Goal: Task Accomplishment & Management: Use online tool/utility

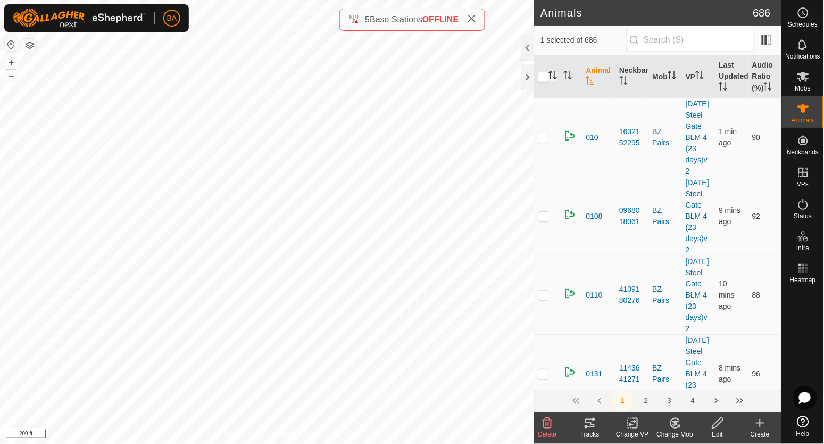
click at [553, 77] on icon "Activate to sort" at bounding box center [553, 75] width 9 height 9
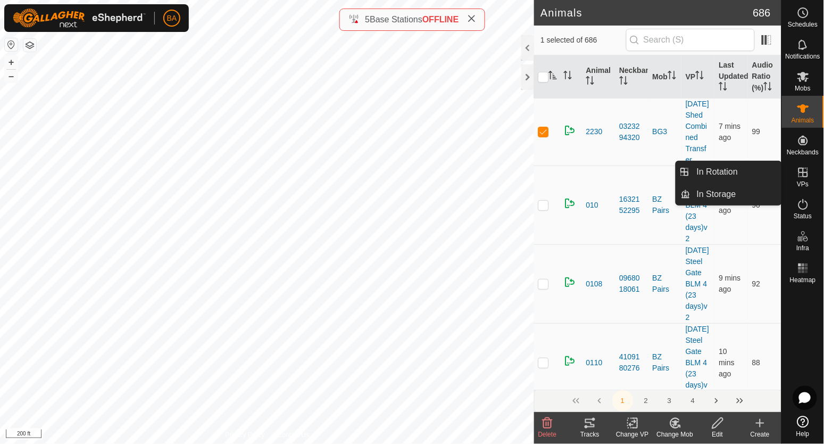
click at [805, 172] on icon at bounding box center [804, 173] width 10 height 10
click at [805, 176] on icon at bounding box center [804, 173] width 10 height 10
click at [751, 165] on link "In Rotation" at bounding box center [736, 171] width 91 height 21
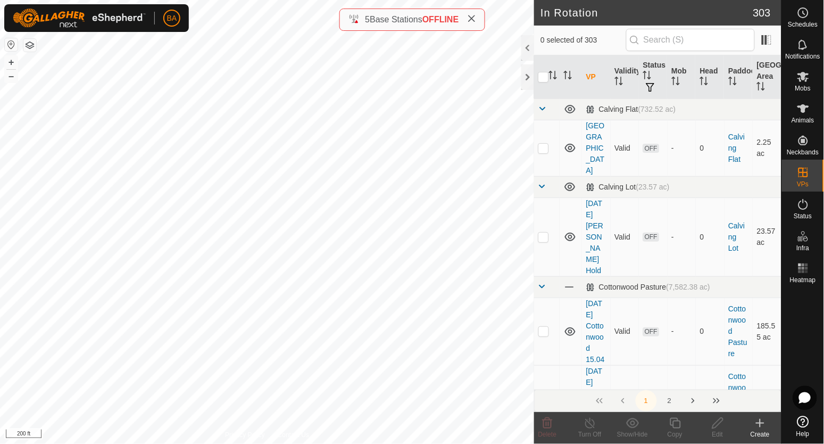
click at [761, 421] on icon at bounding box center [760, 423] width 13 height 13
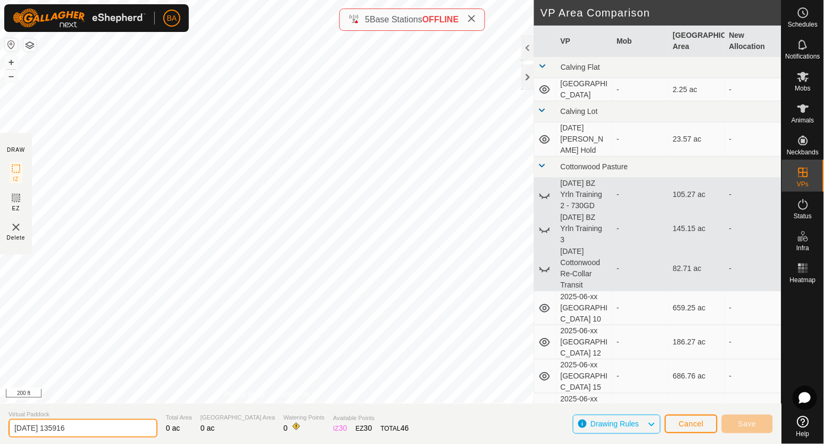
click at [112, 425] on input "[DATE] 135916" at bounding box center [83, 428] width 149 height 19
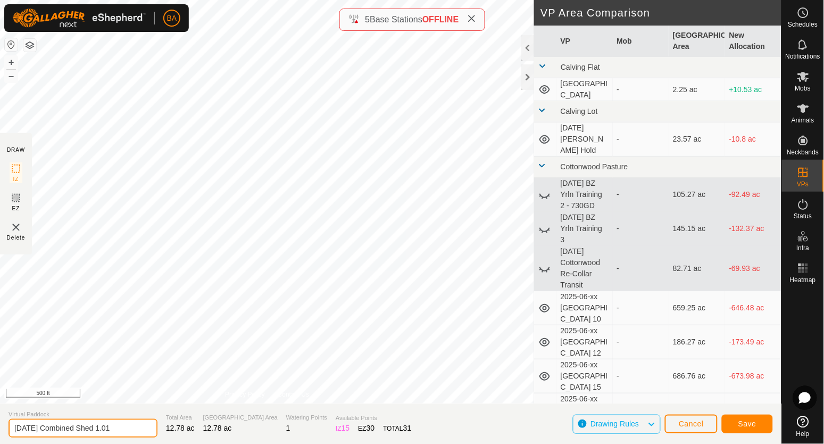
drag, startPoint x: 113, startPoint y: 428, endPoint x: 217, endPoint y: 432, distance: 103.8
click at [134, 429] on input "[DATE] Combined Shed 1.01" at bounding box center [83, 428] width 149 height 19
type input "[DATE] Combined Shed 1"
click at [750, 425] on span "Save" at bounding box center [748, 423] width 18 height 9
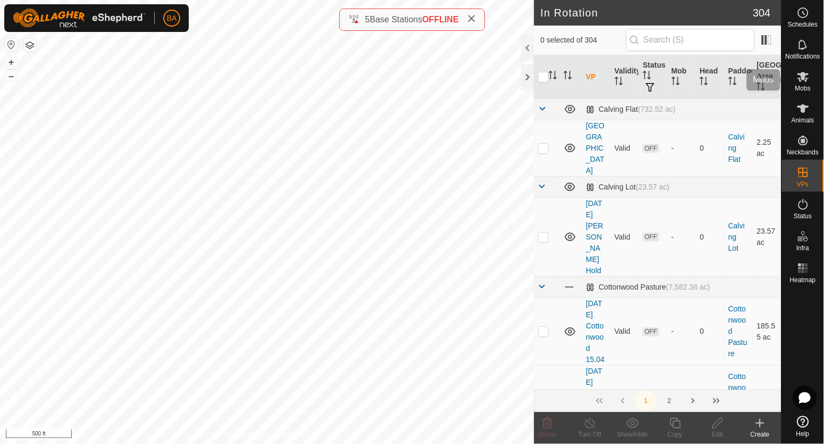
click at [800, 78] on icon at bounding box center [804, 77] width 12 height 10
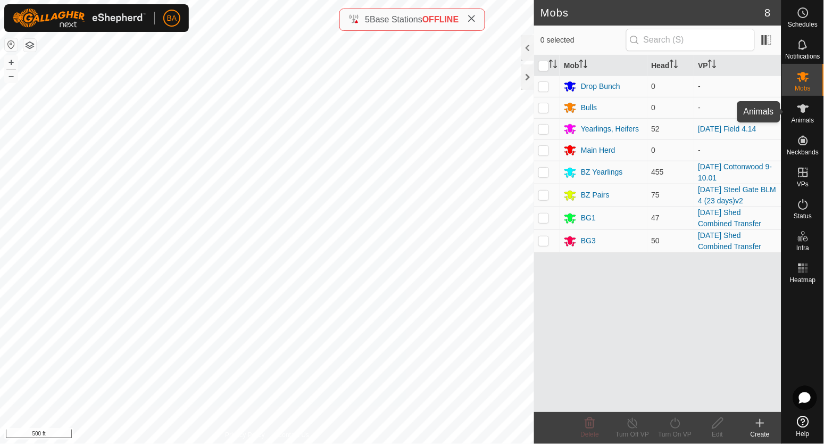
click at [812, 107] on es-animals-svg-icon at bounding box center [803, 108] width 19 height 17
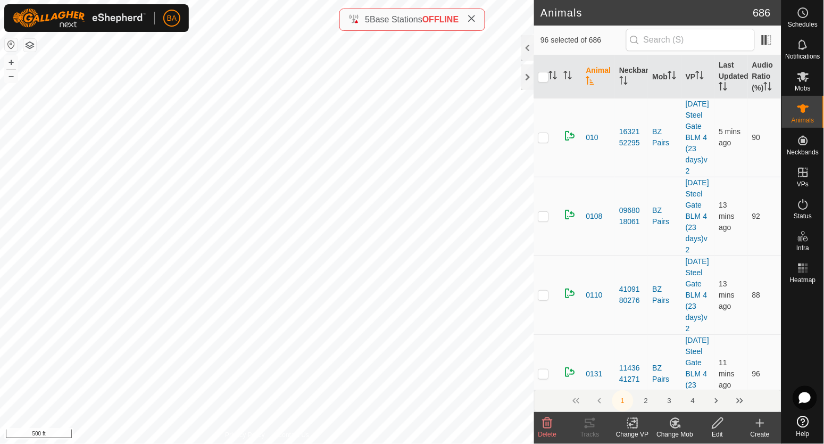
checkbox input "true"
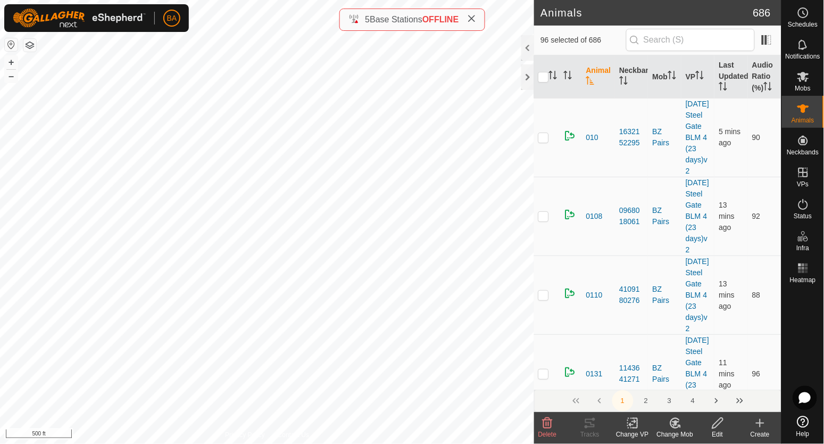
checkbox input "true"
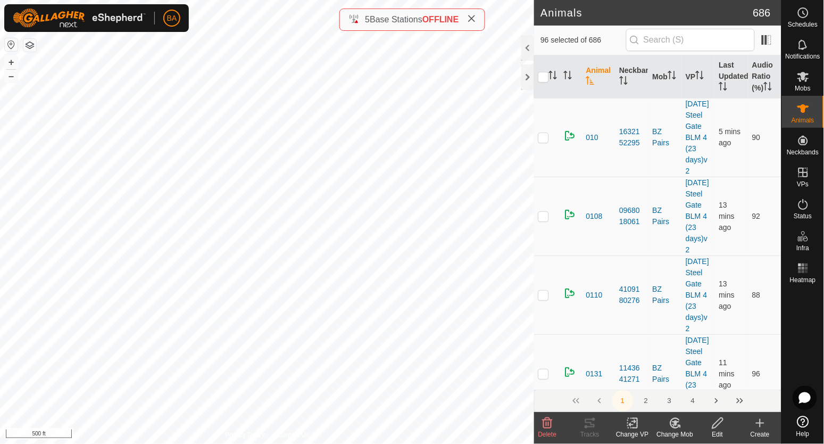
checkbox input "true"
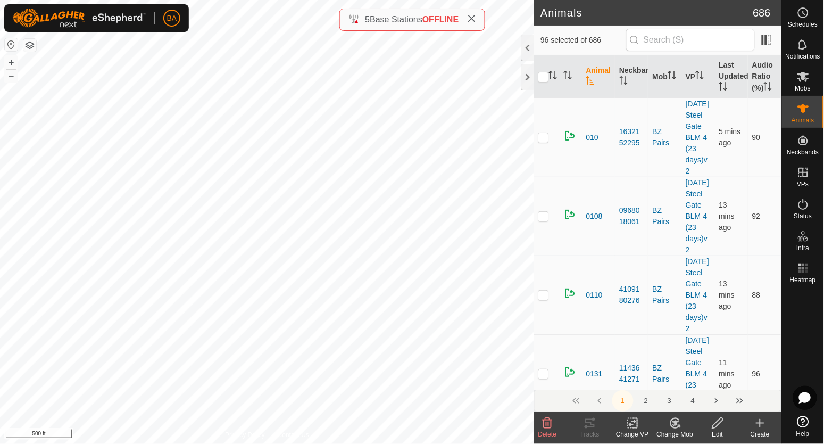
checkbox input "true"
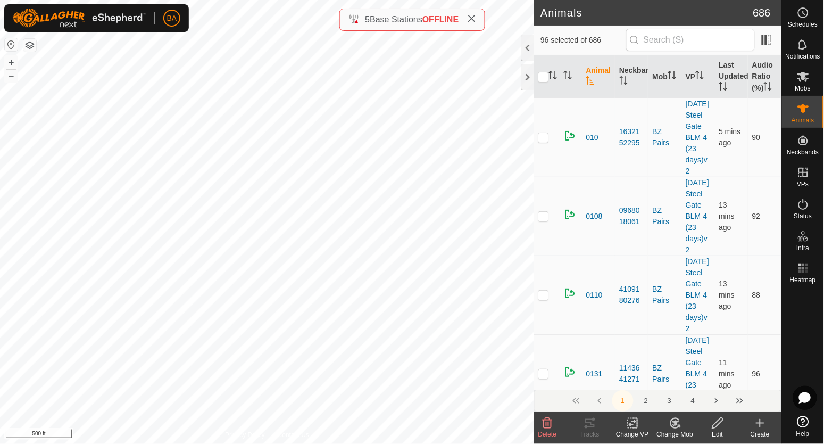
checkbox input "true"
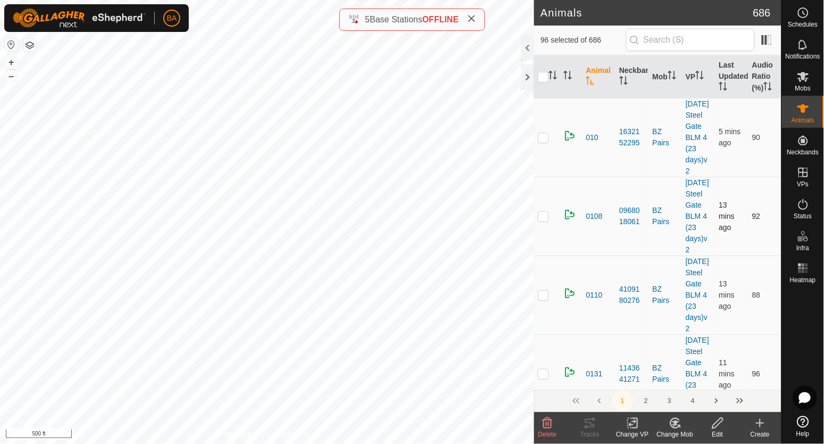
checkbox input "true"
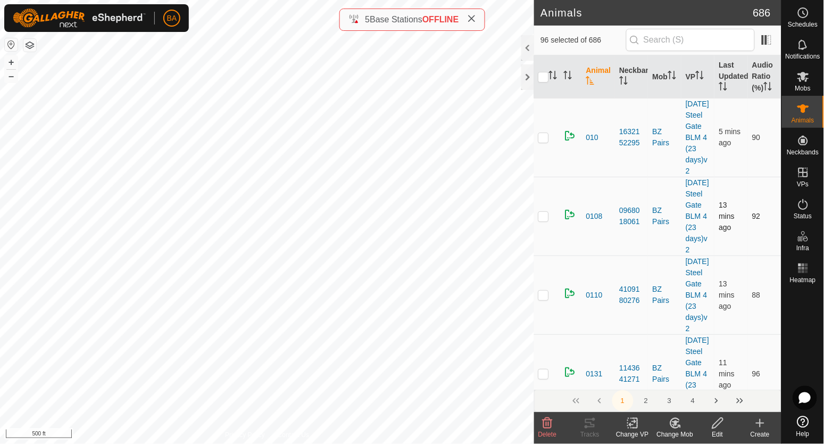
checkbox input "true"
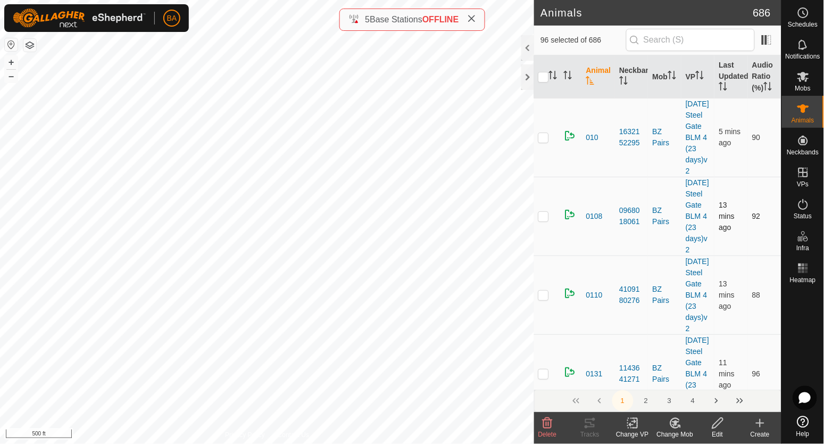
checkbox input "true"
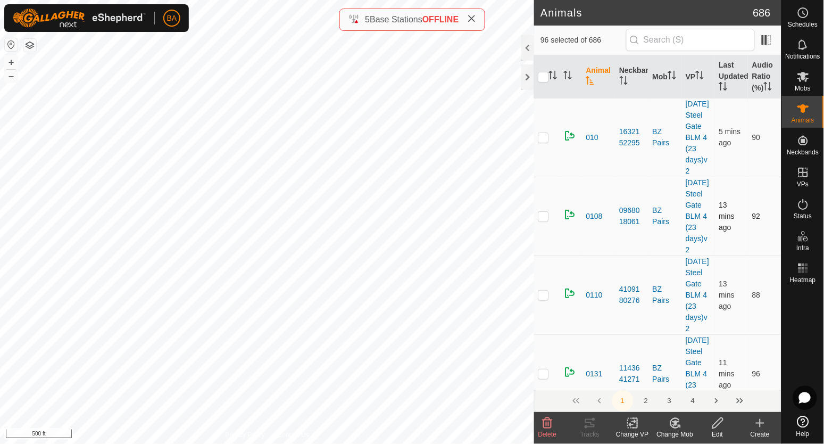
checkbox input "true"
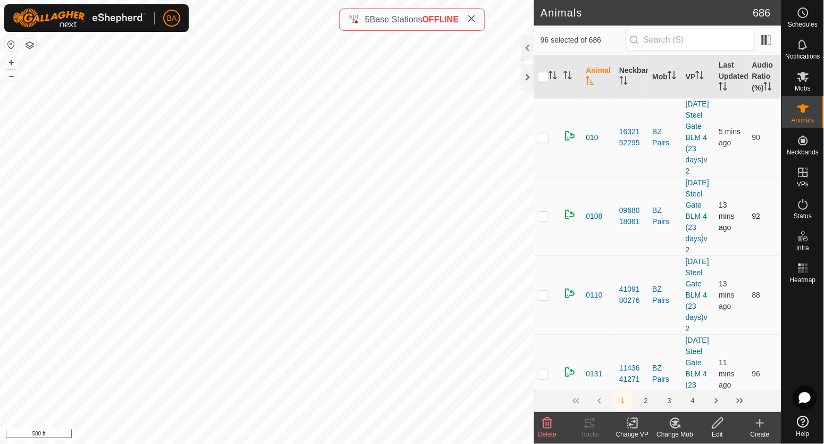
checkbox input "true"
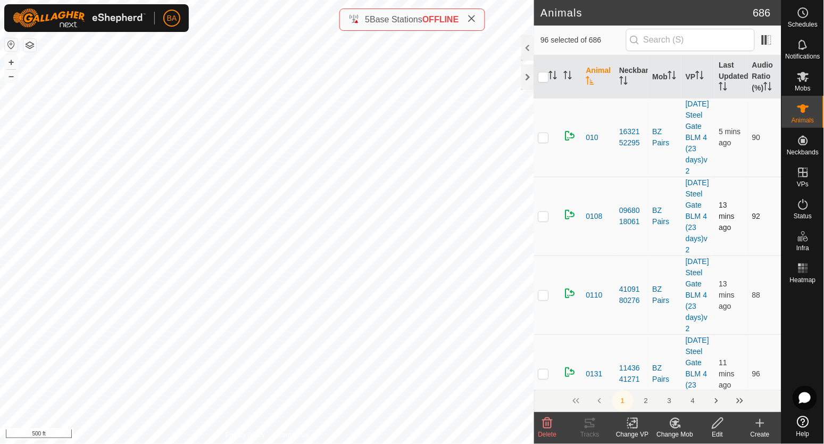
checkbox input "true"
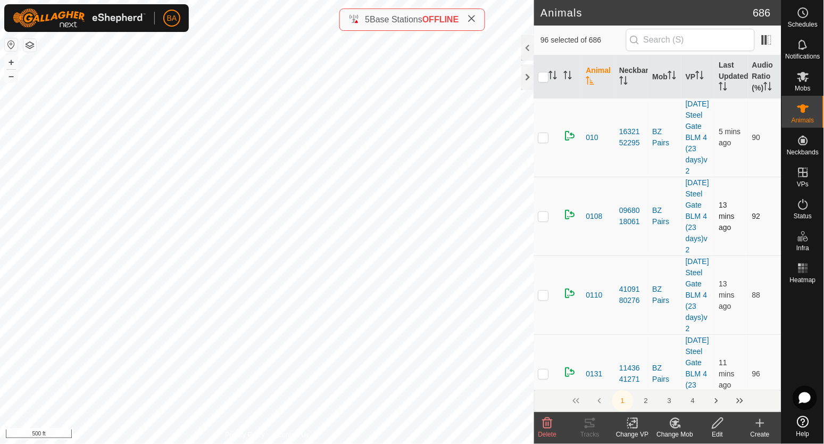
checkbox input "true"
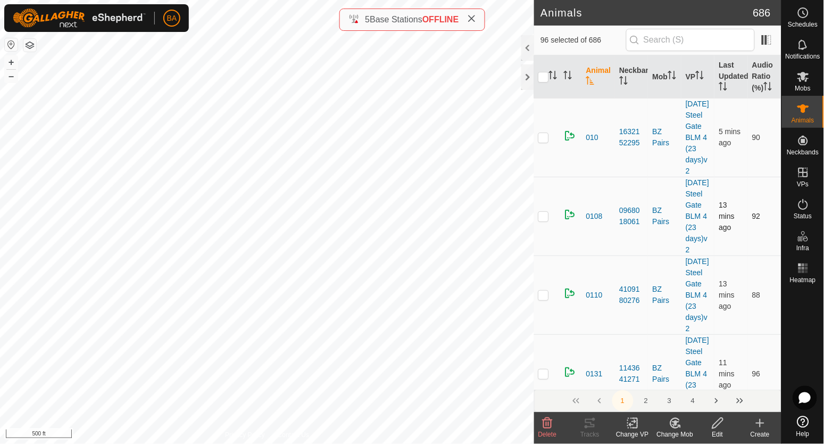
checkbox input "true"
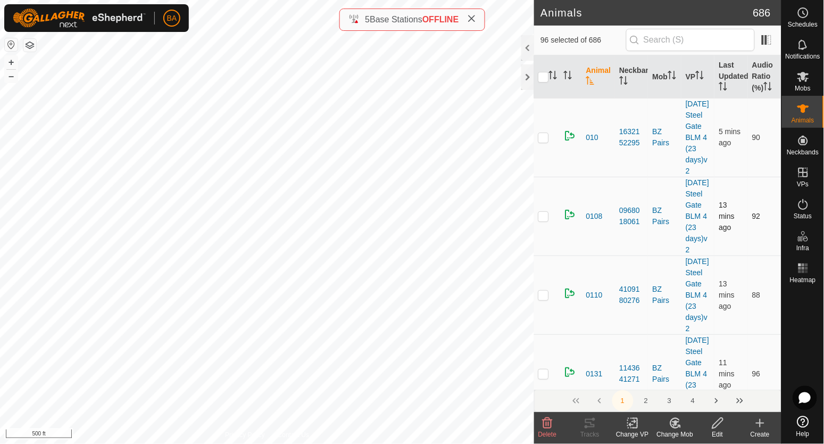
checkbox input "true"
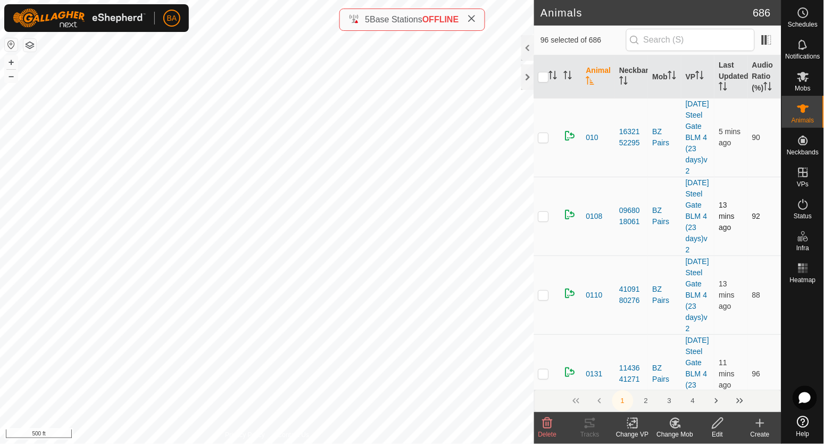
checkbox input "true"
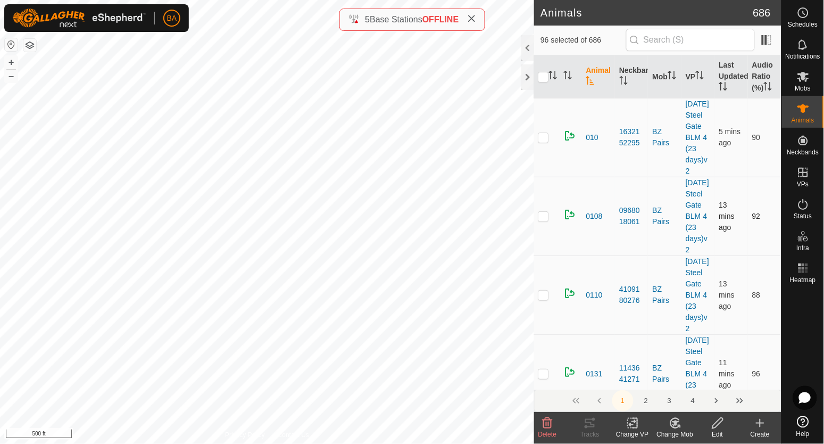
checkbox input "true"
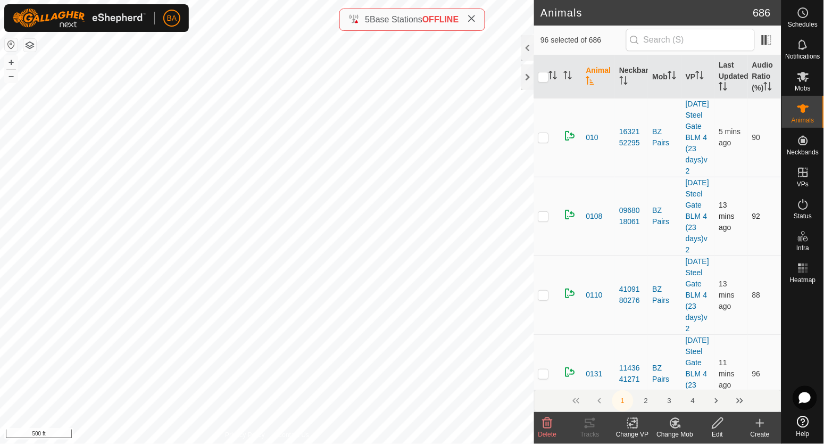
checkbox input "true"
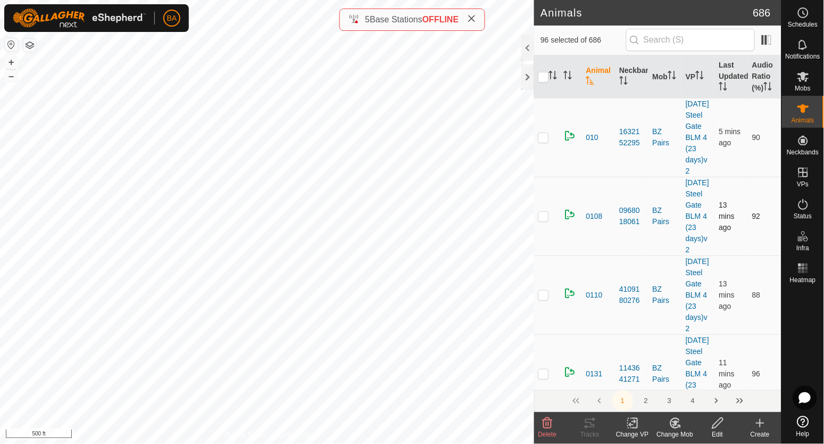
checkbox input "true"
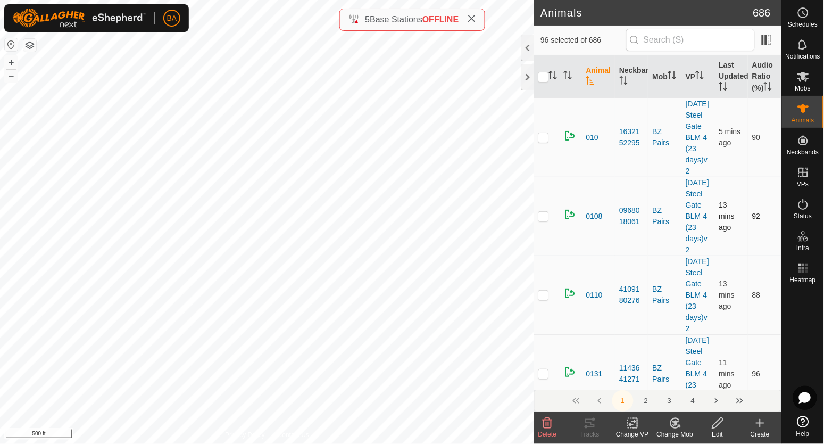
checkbox input "true"
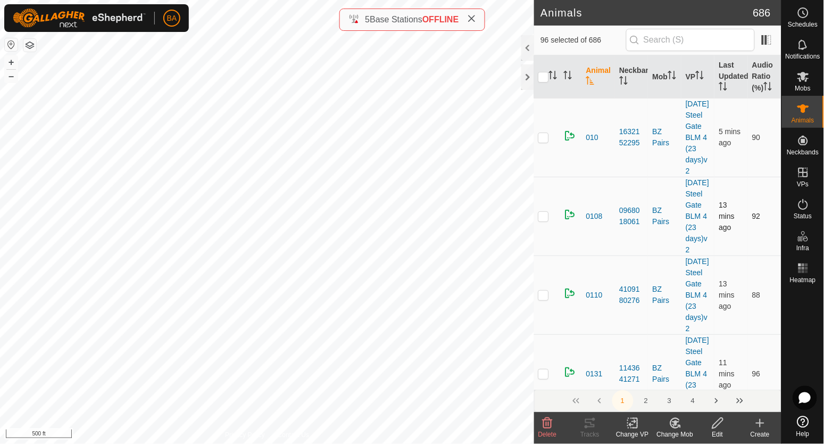
checkbox input "true"
click at [677, 424] on icon at bounding box center [675, 422] width 7 height 5
click at [685, 382] on link "Choose Mob..." at bounding box center [707, 377] width 105 height 21
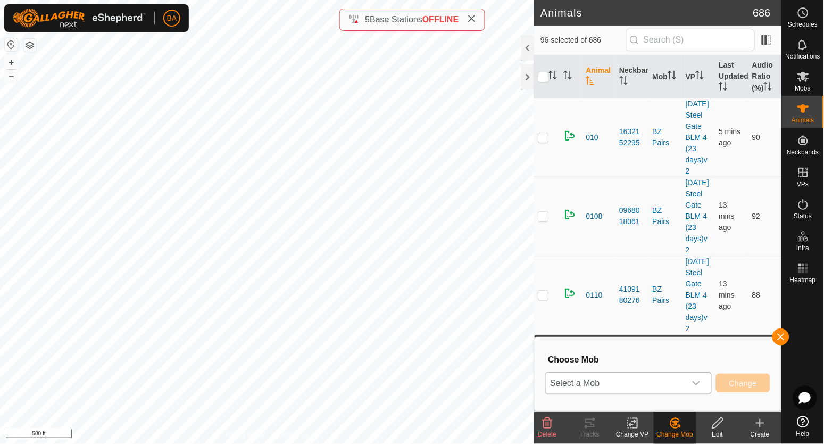
click at [682, 380] on span "Select a Mob" at bounding box center [616, 383] width 140 height 21
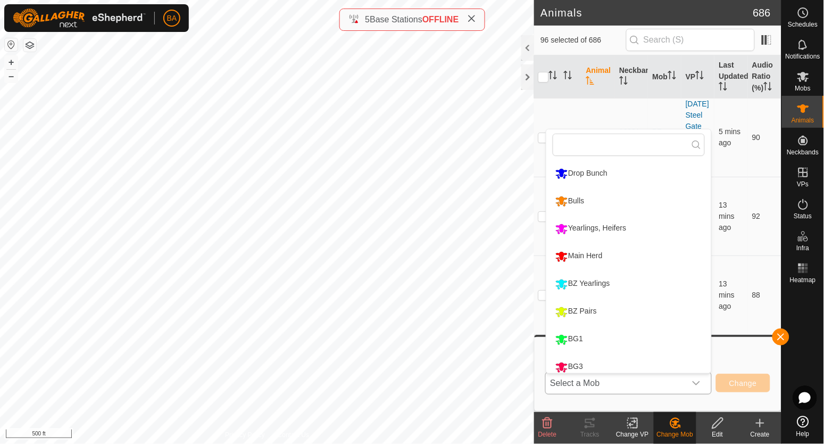
scroll to position [7, 0]
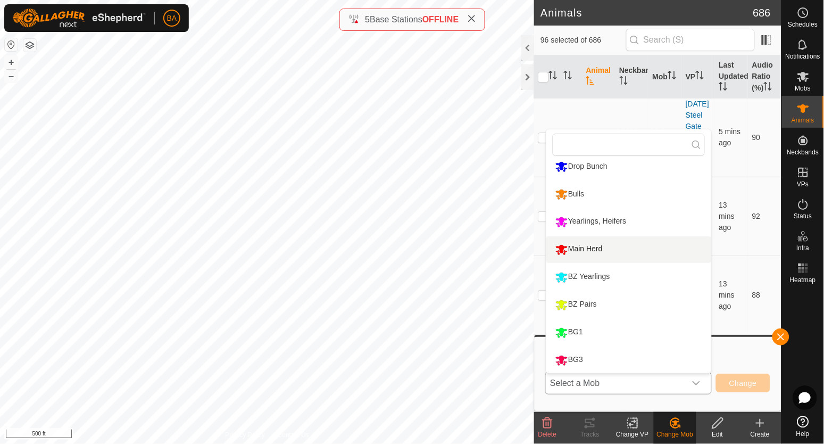
click at [622, 247] on li "Main Herd" at bounding box center [629, 249] width 165 height 27
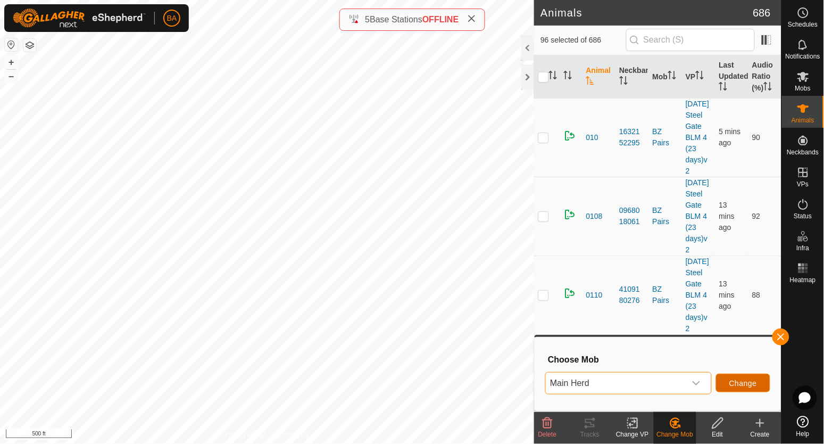
click at [759, 378] on button "Change" at bounding box center [743, 383] width 54 height 19
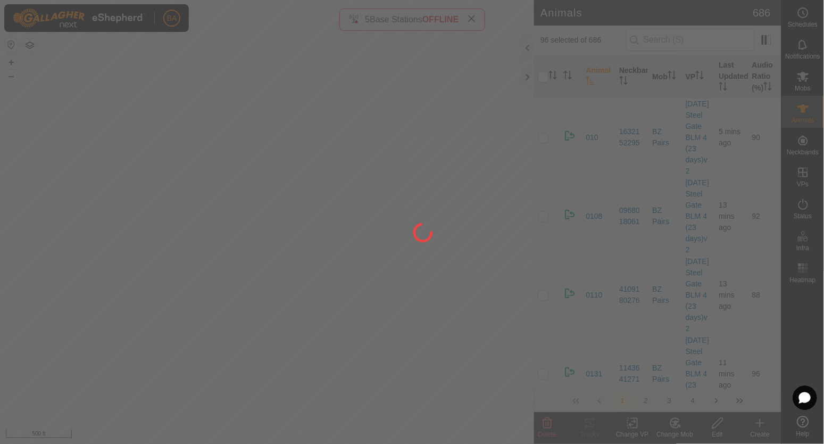
checkbox input "false"
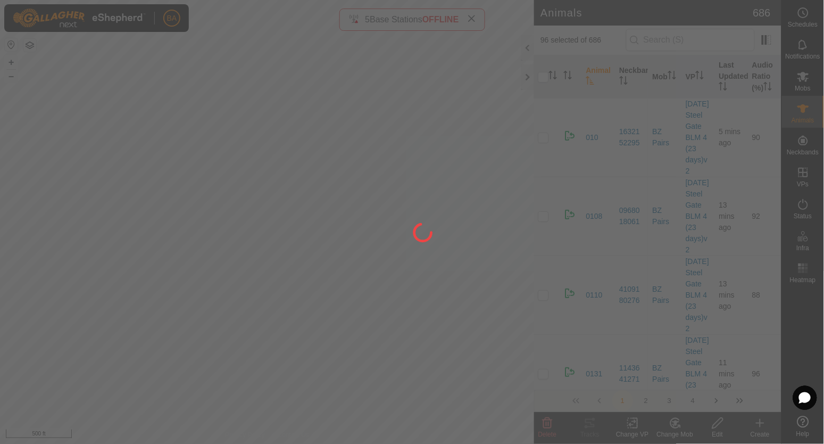
checkbox input "false"
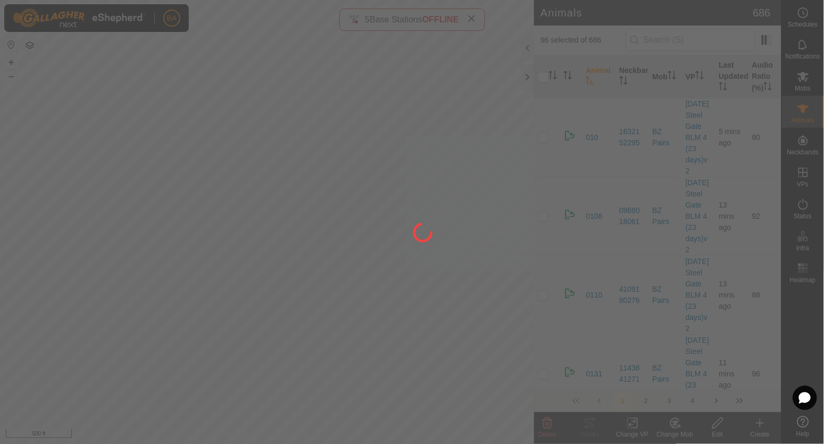
checkbox input "false"
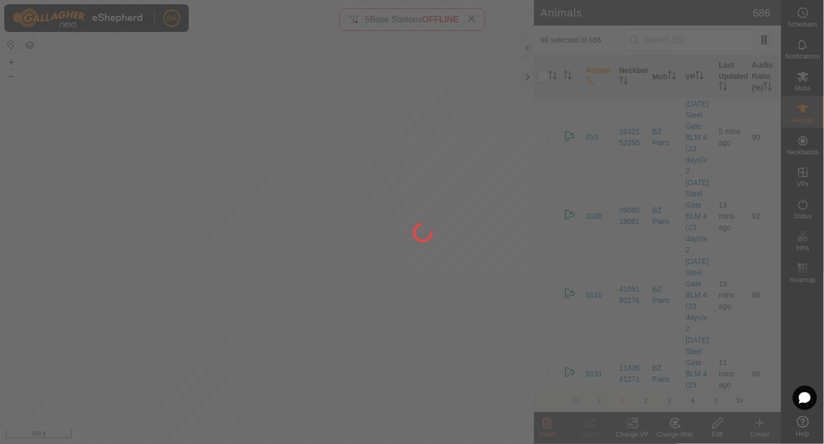
checkbox input "false"
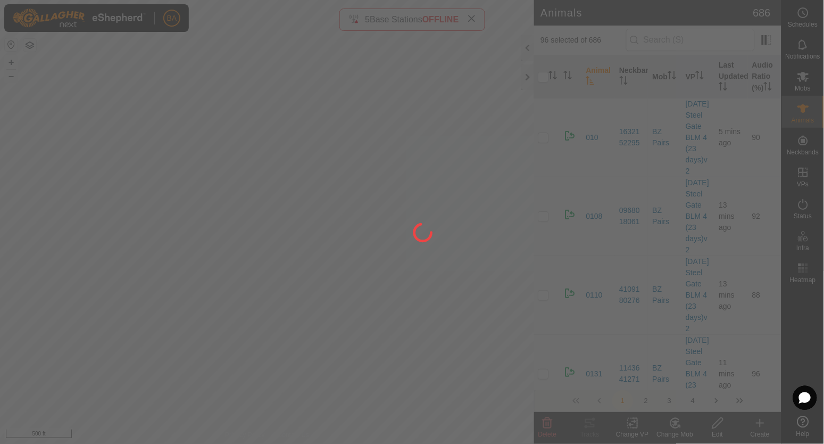
checkbox input "false"
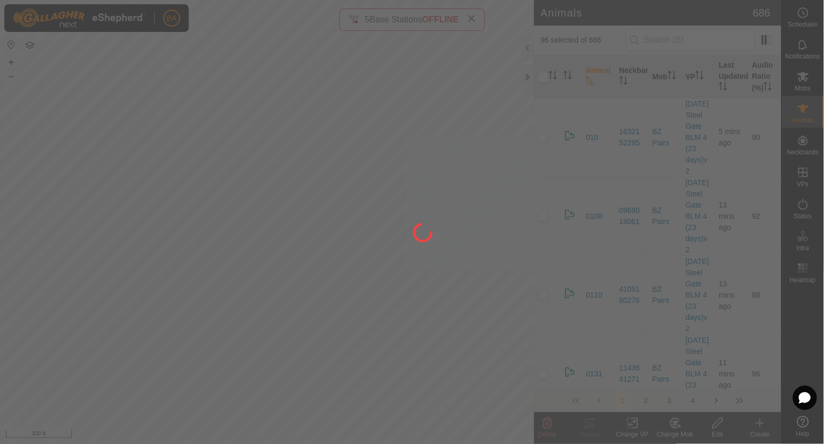
checkbox input "false"
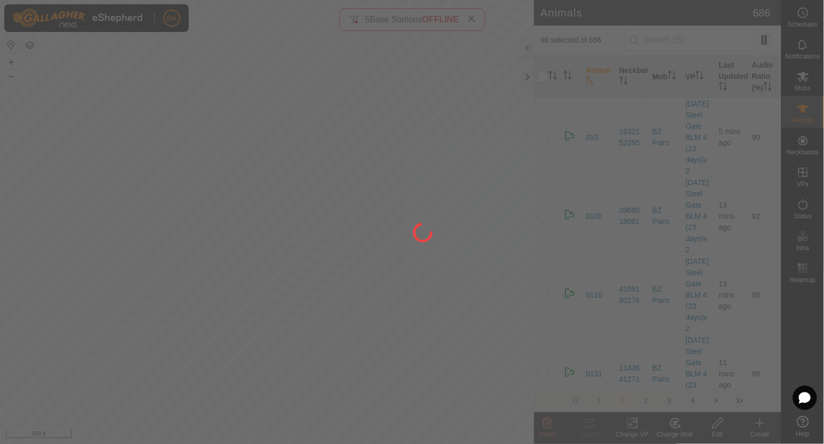
checkbox input "false"
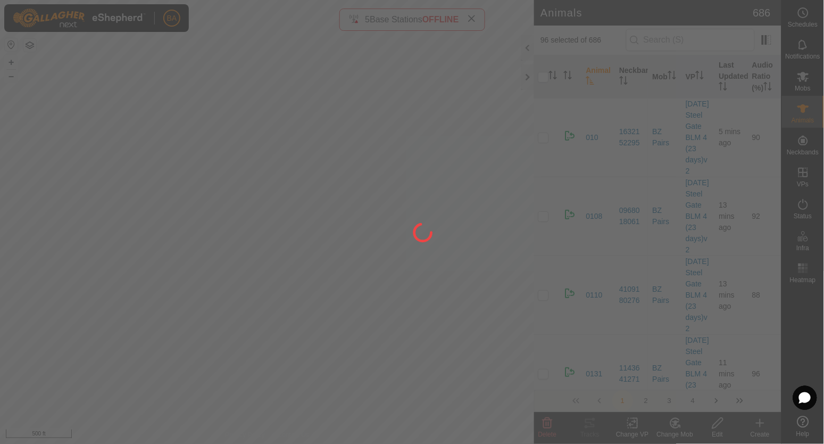
checkbox input "false"
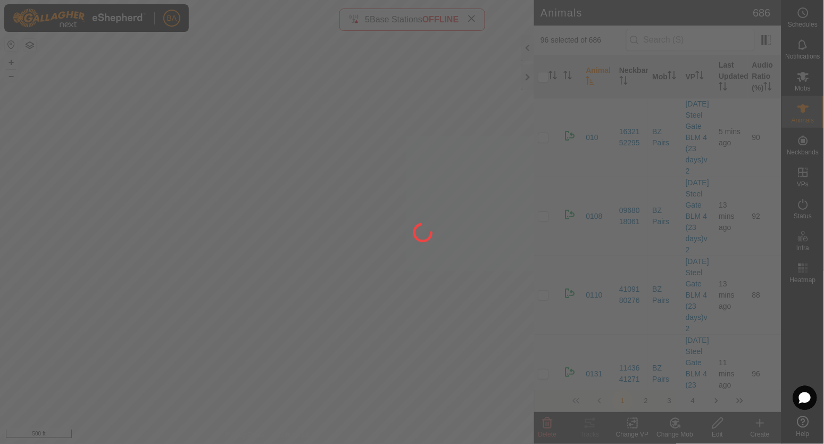
checkbox input "false"
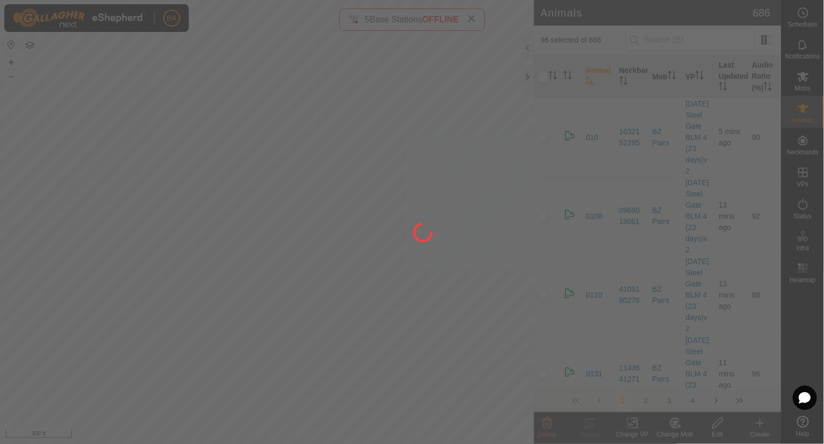
checkbox input "false"
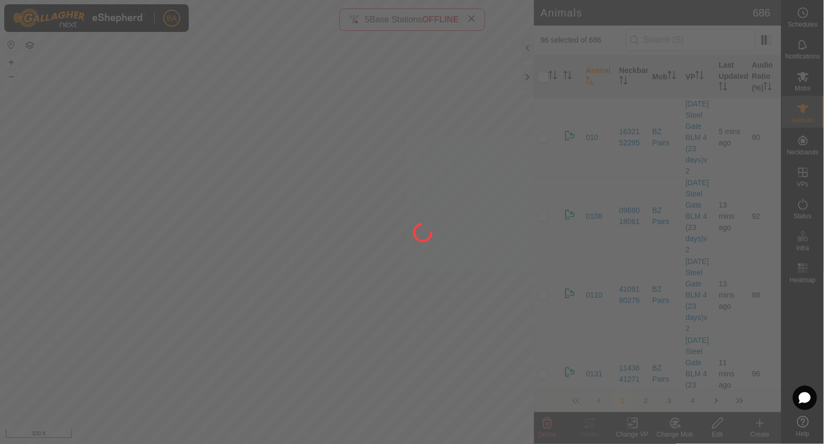
checkbox input "false"
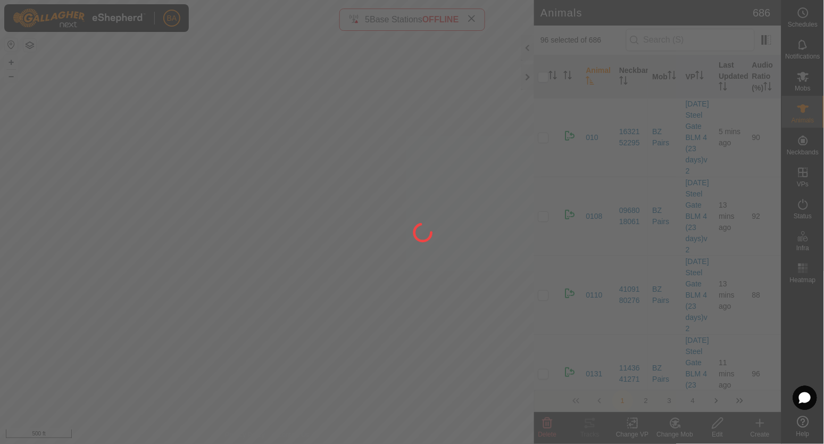
checkbox input "false"
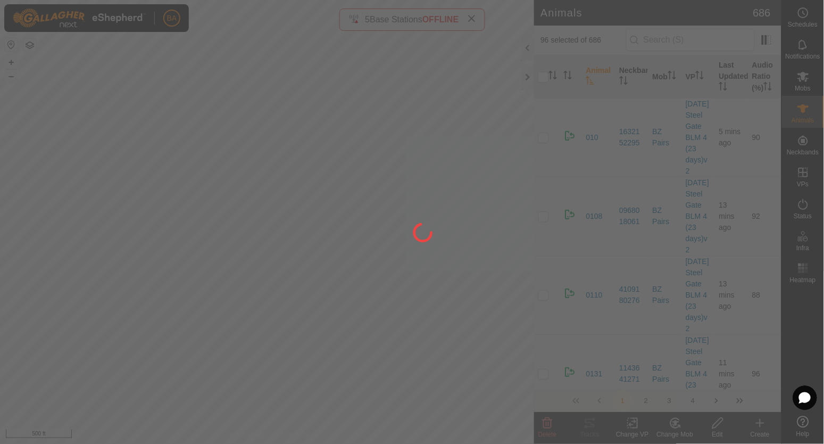
checkbox input "false"
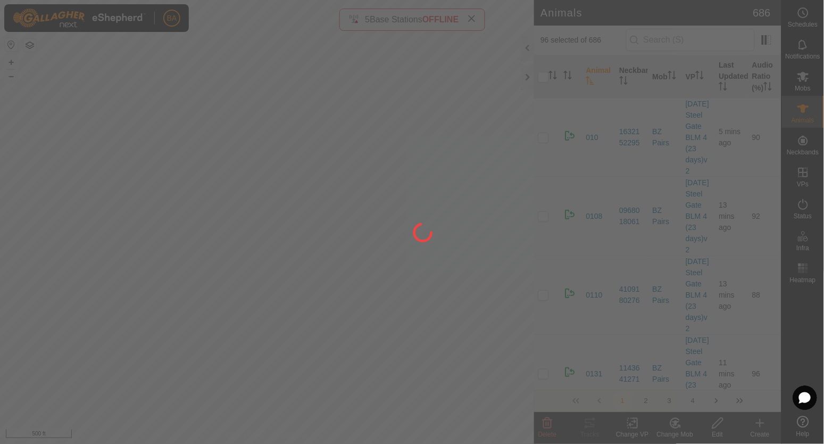
checkbox input "false"
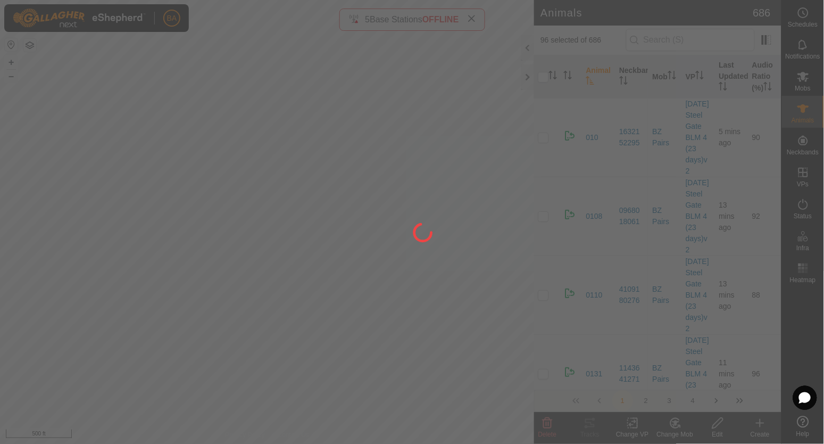
checkbox input "false"
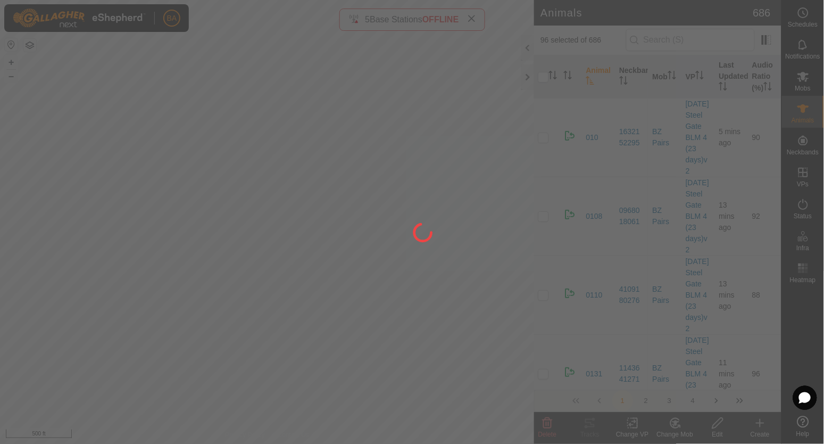
checkbox input "false"
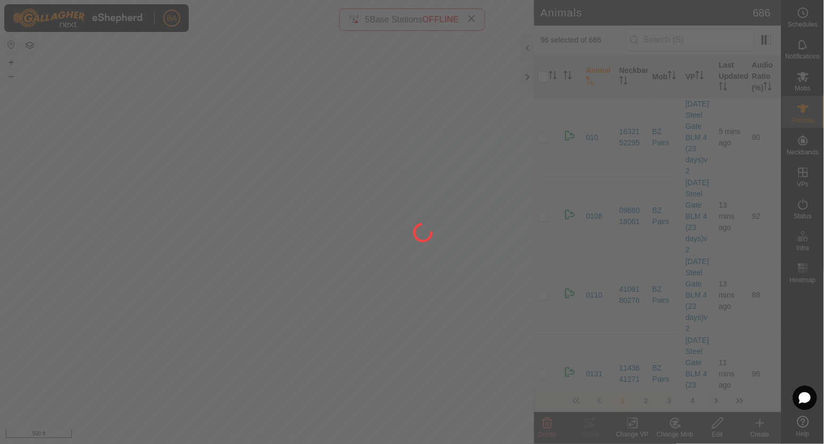
checkbox input "false"
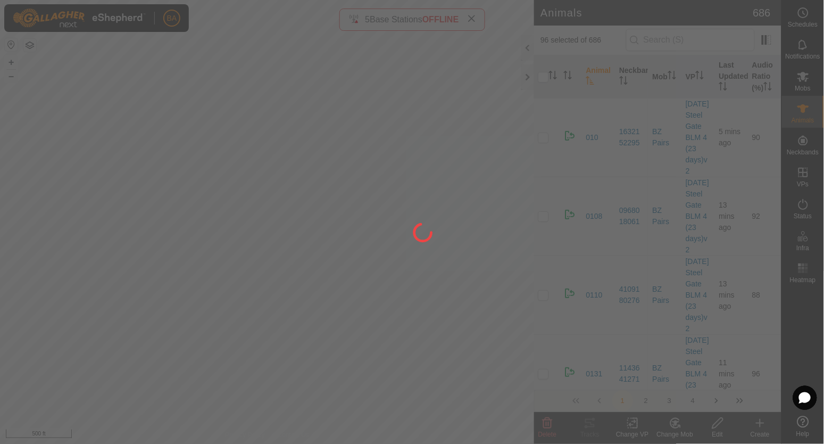
checkbox input "false"
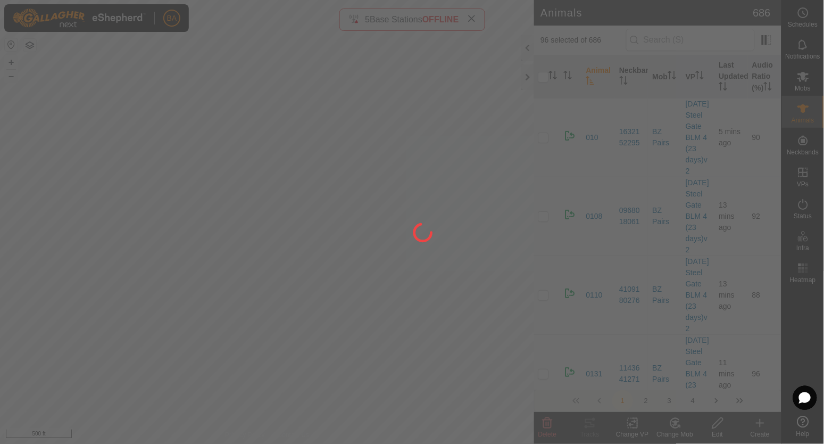
checkbox input "false"
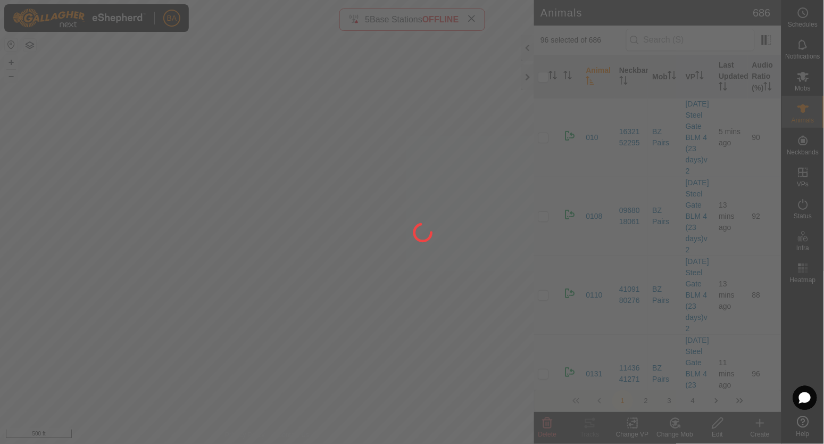
checkbox input "false"
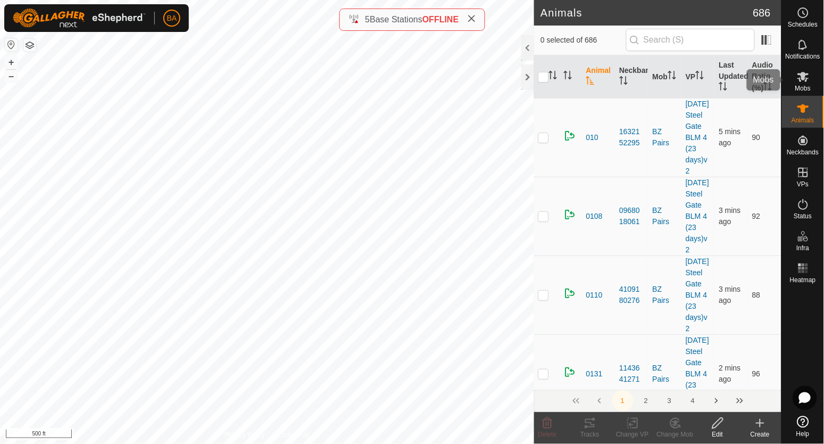
click at [805, 72] on icon at bounding box center [804, 77] width 12 height 10
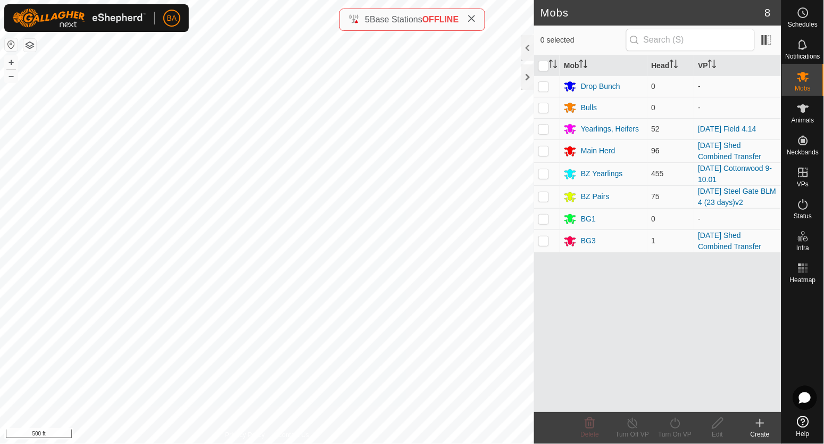
click at [546, 152] on p-checkbox at bounding box center [544, 150] width 11 height 9
checkbox input "true"
click at [671, 421] on icon at bounding box center [675, 423] width 13 height 13
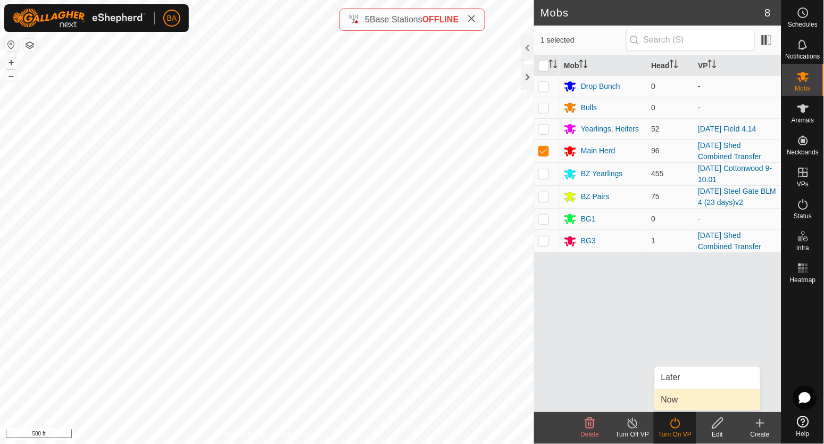
click at [680, 398] on link "Now" at bounding box center [707, 399] width 105 height 21
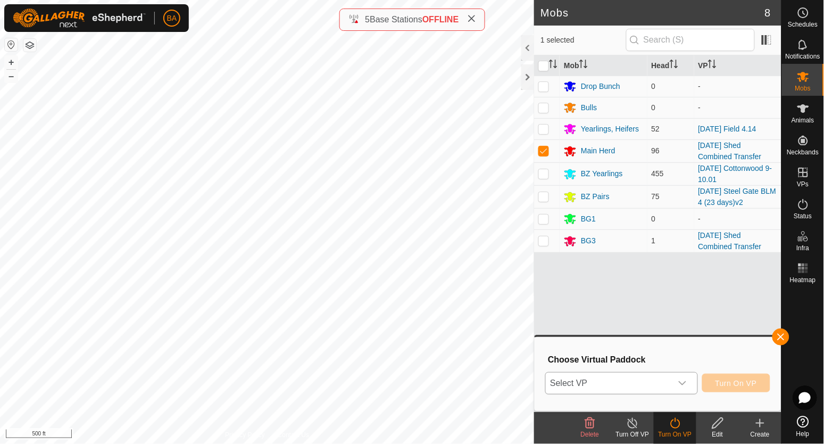
click at [658, 382] on span "Select VP" at bounding box center [609, 383] width 126 height 21
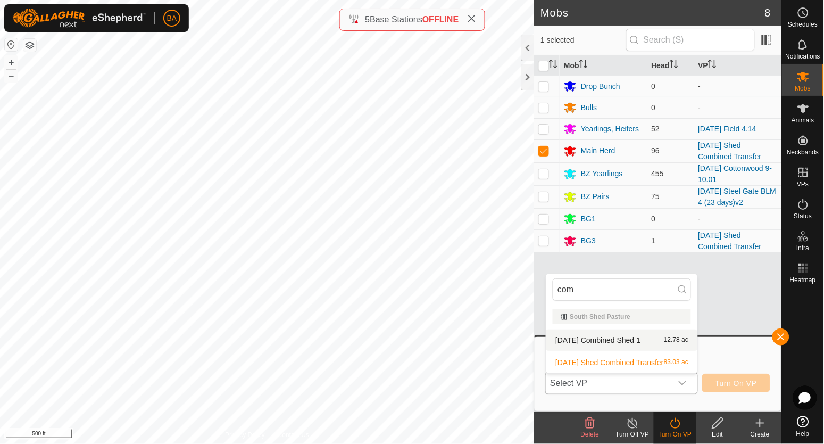
type input "com"
click at [644, 338] on li "[DATE] Combined Shed 1 12.78 ac" at bounding box center [622, 339] width 151 height 21
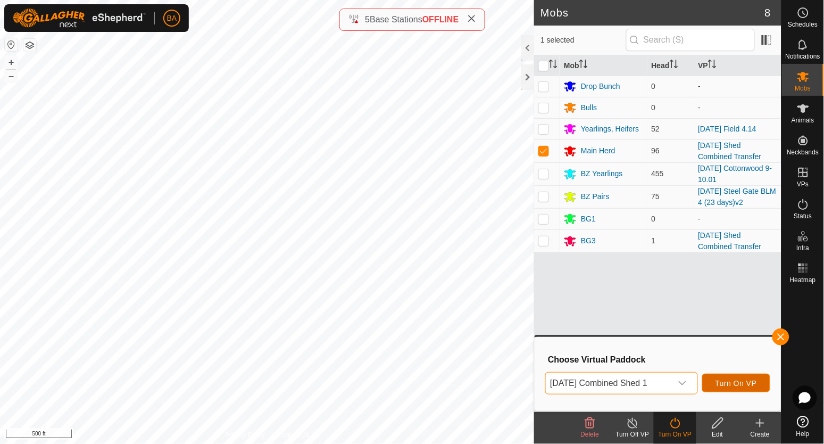
click at [728, 383] on span "Turn On VP" at bounding box center [737, 383] width 42 height 9
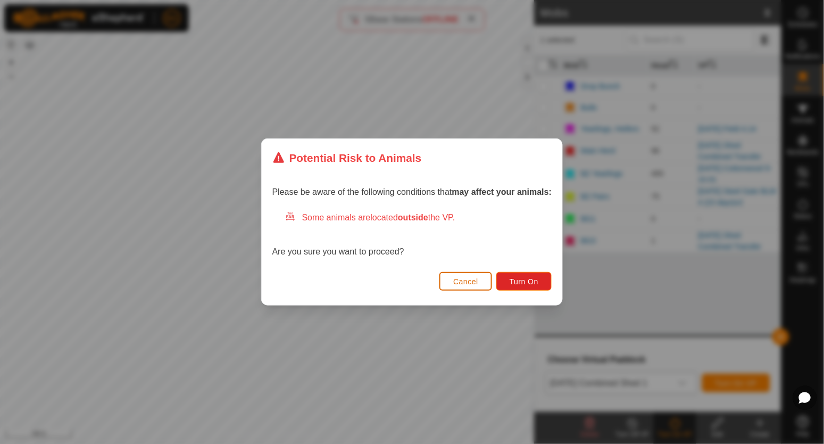
click at [459, 278] on span "Cancel" at bounding box center [465, 281] width 25 height 9
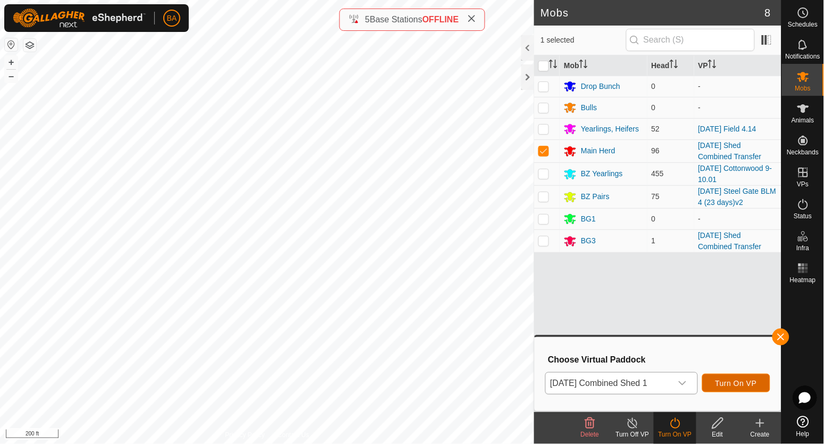
click at [747, 379] on span "Turn On VP" at bounding box center [737, 383] width 42 height 9
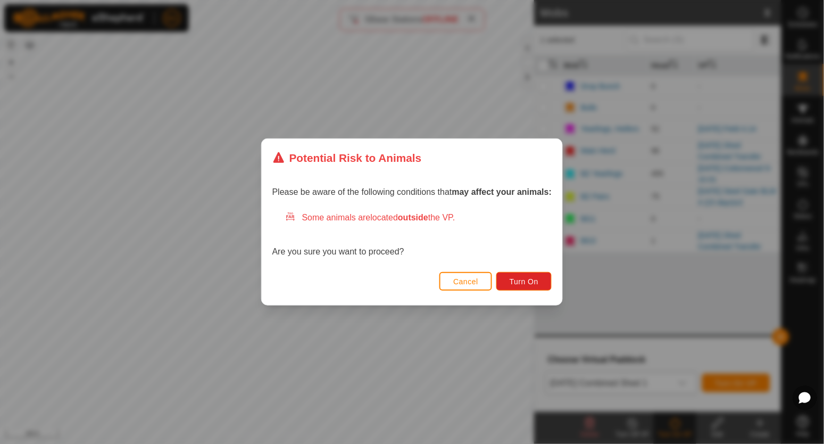
click at [516, 271] on div "Cancel Turn On" at bounding box center [412, 287] width 301 height 36
click at [516, 279] on span "Turn On" at bounding box center [524, 281] width 29 height 9
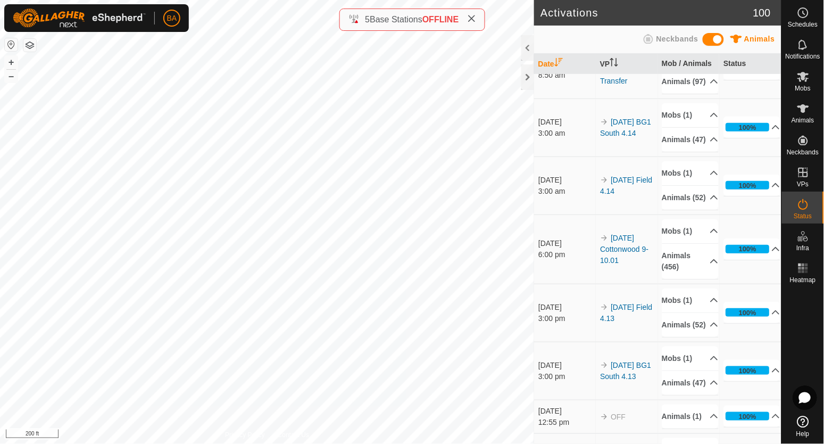
scroll to position [133, 0]
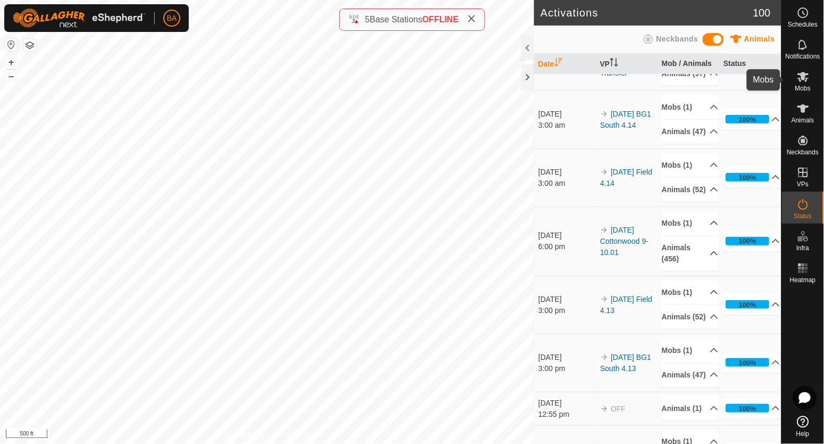
click at [808, 77] on icon at bounding box center [803, 76] width 13 height 13
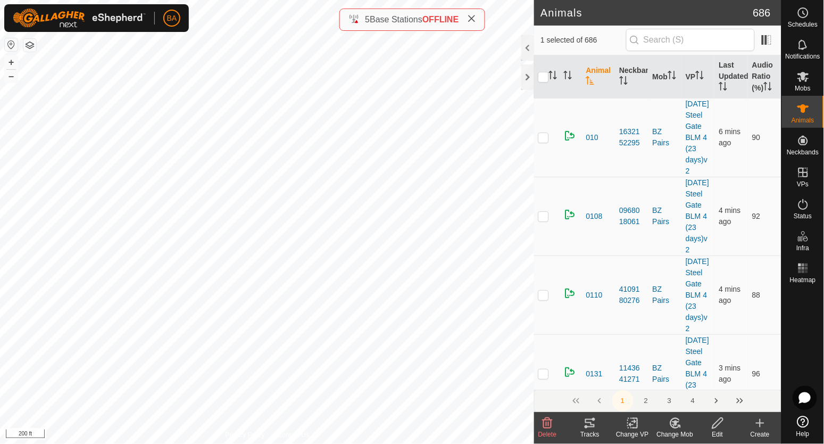
click at [590, 429] on div "Tracks" at bounding box center [590, 434] width 43 height 10
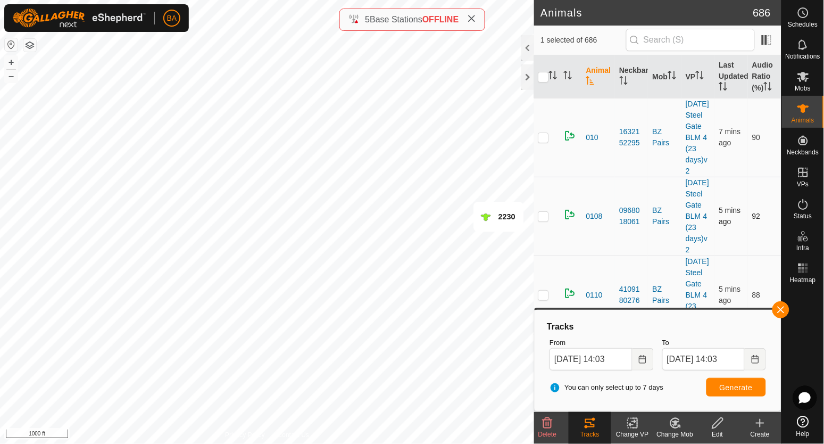
click at [777, 307] on button "button" at bounding box center [781, 309] width 17 height 17
